Goal: Find specific page/section: Find specific page/section

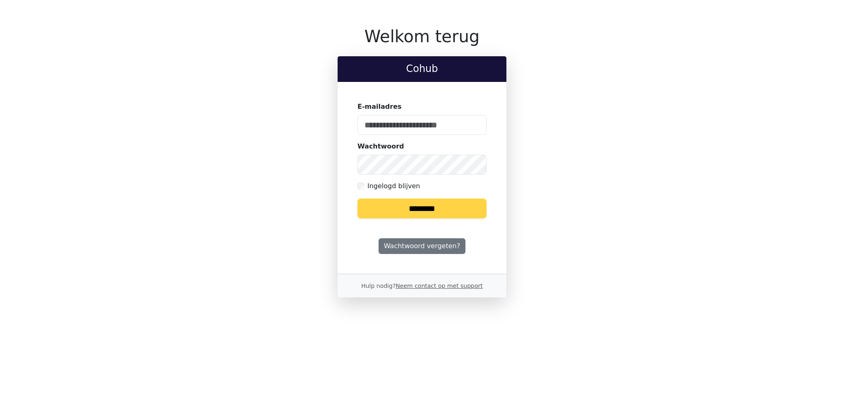
type input "**********"
click at [473, 215] on input "********" at bounding box center [422, 209] width 129 height 20
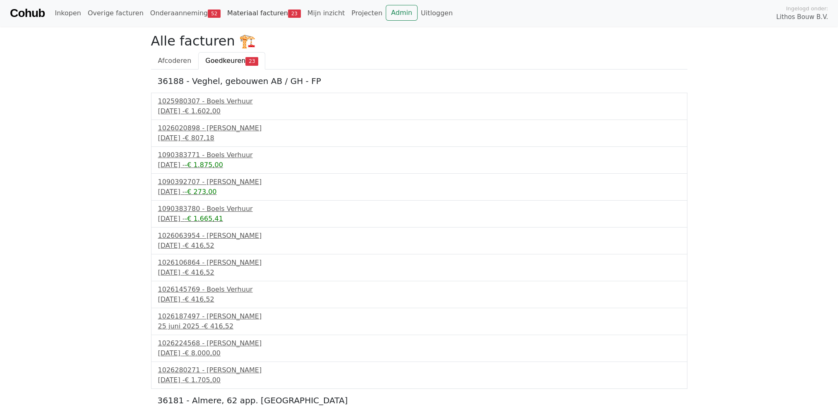
click at [256, 19] on link "Materiaal facturen 23" at bounding box center [264, 13] width 80 height 17
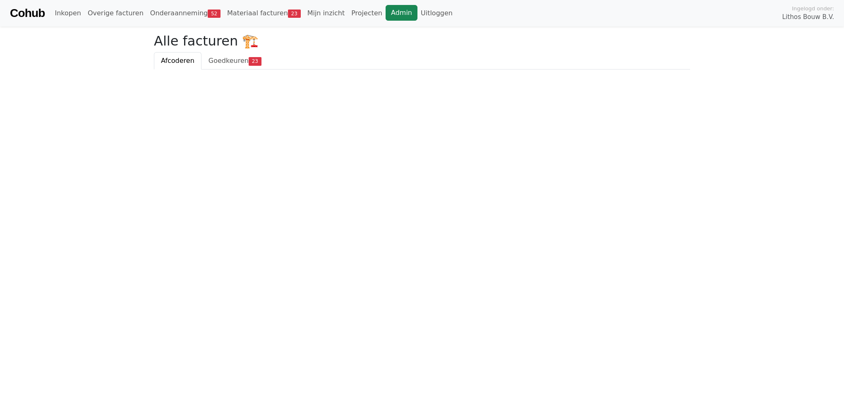
click at [386, 9] on link "Admin" at bounding box center [402, 13] width 32 height 16
